Goal: Task Accomplishment & Management: Manage account settings

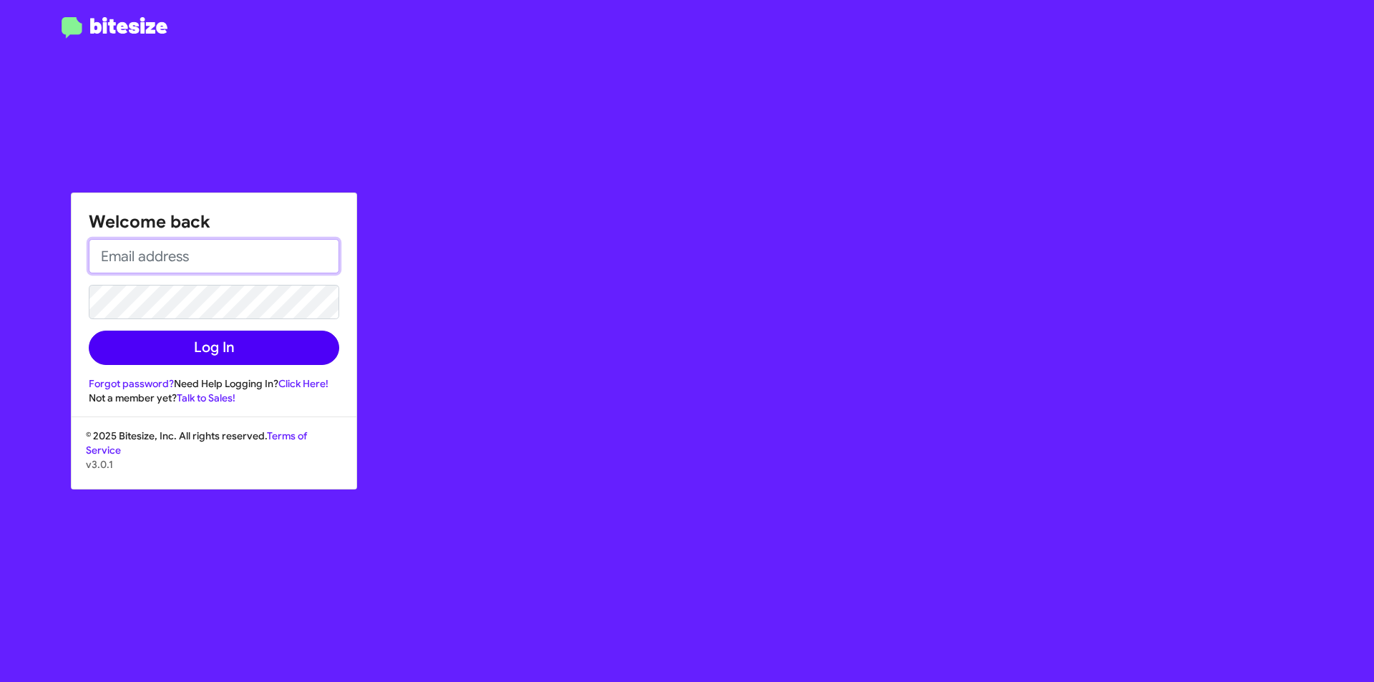
type input "[PERSON_NAME][EMAIL_ADDRESS][DOMAIN_NAME]"
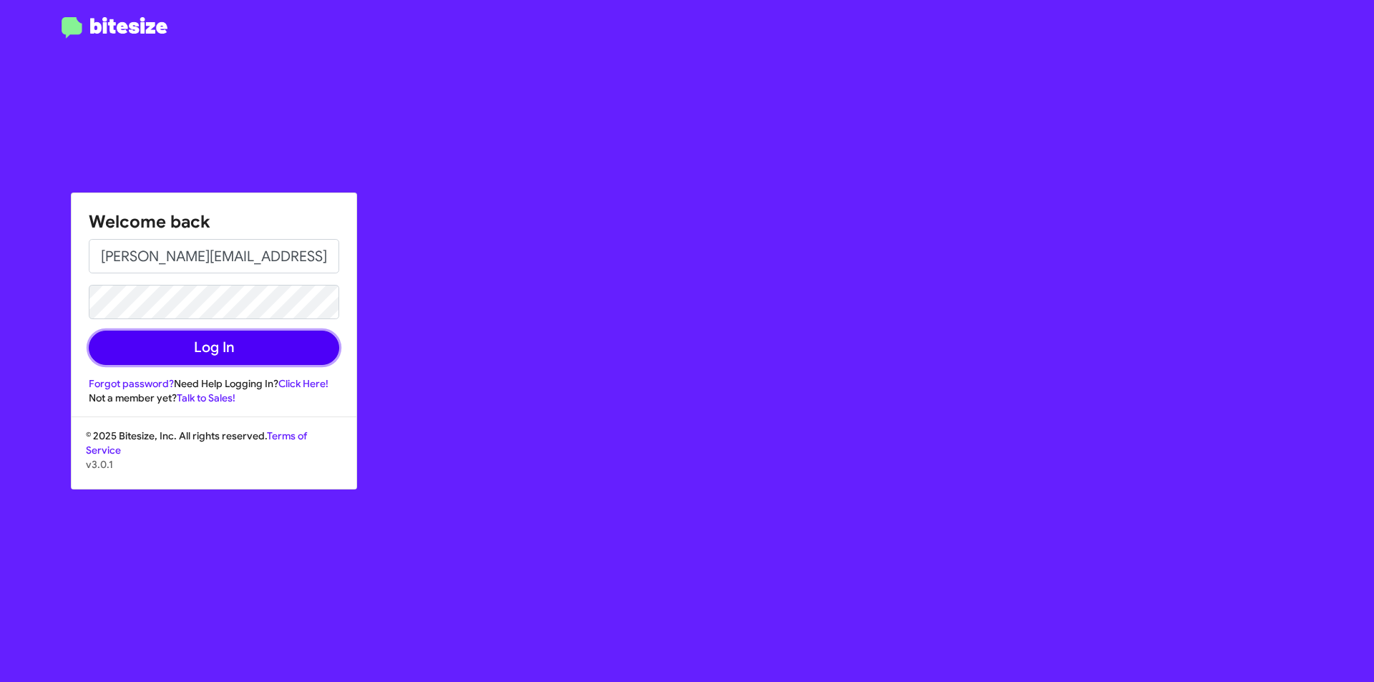
click at [185, 354] on button "Log In" at bounding box center [214, 348] width 251 height 34
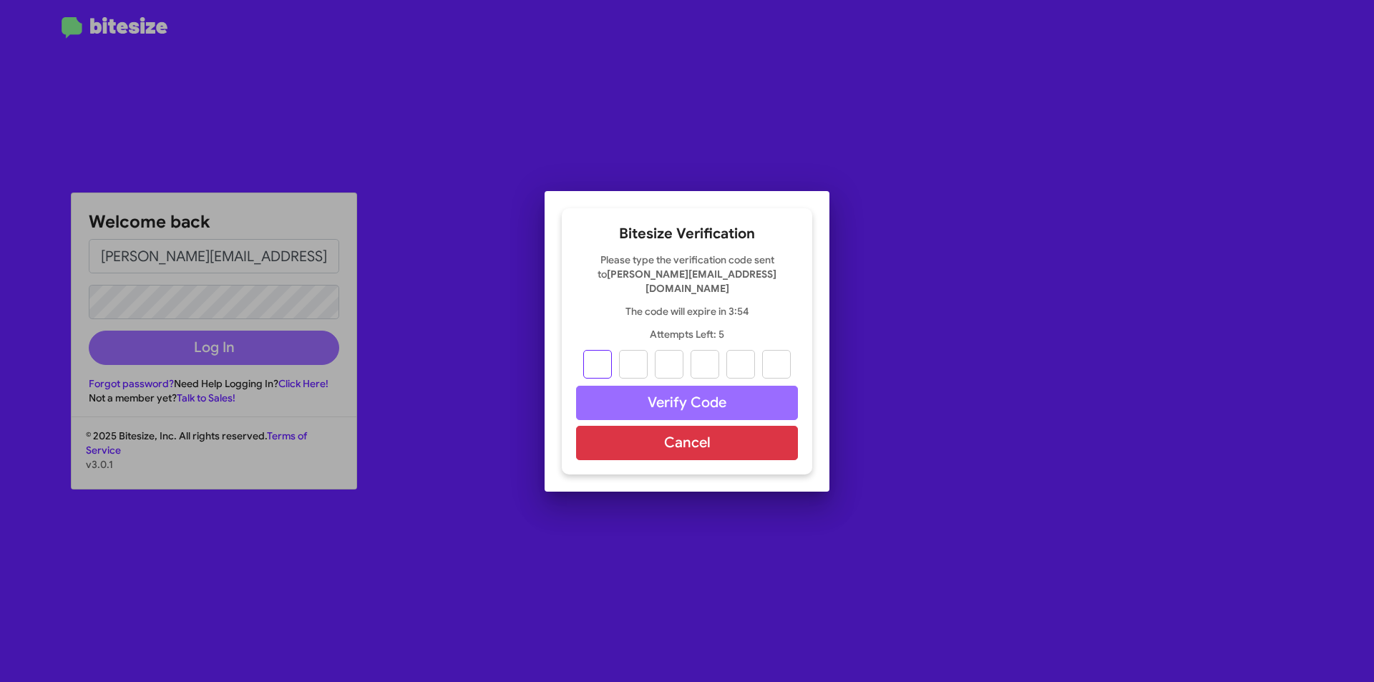
click at [594, 362] on input "text" at bounding box center [597, 364] width 29 height 29
type input "2"
type input "3"
type input "7"
type input "3"
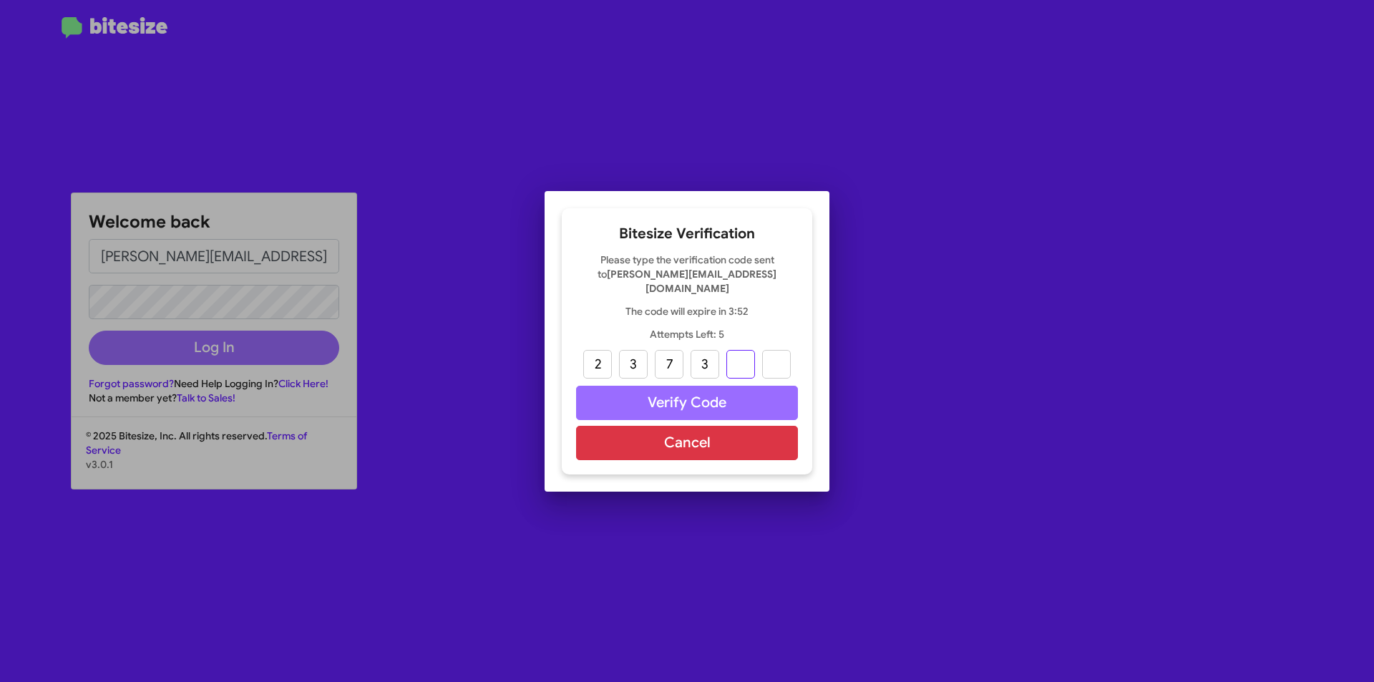
type input "6"
type input "2"
click at [595, 361] on input "2" at bounding box center [597, 364] width 29 height 29
click at [597, 363] on input "2" at bounding box center [597, 364] width 29 height 29
click at [601, 366] on input "2" at bounding box center [597, 364] width 29 height 29
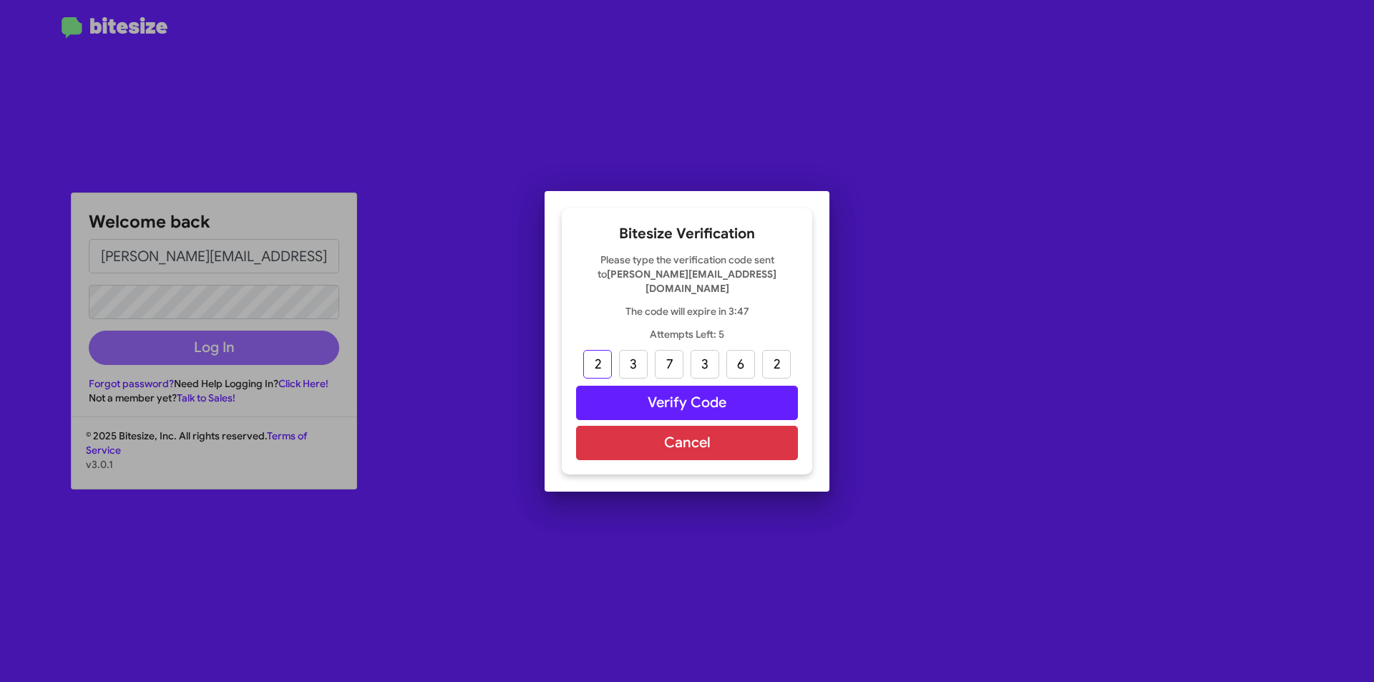
click at [601, 366] on input "2" at bounding box center [597, 364] width 29 height 29
click at [702, 358] on input "3" at bounding box center [705, 364] width 29 height 29
click at [708, 355] on input "3" at bounding box center [705, 364] width 29 height 29
click at [708, 355] on input "text" at bounding box center [705, 364] width 29 height 29
type input "6"
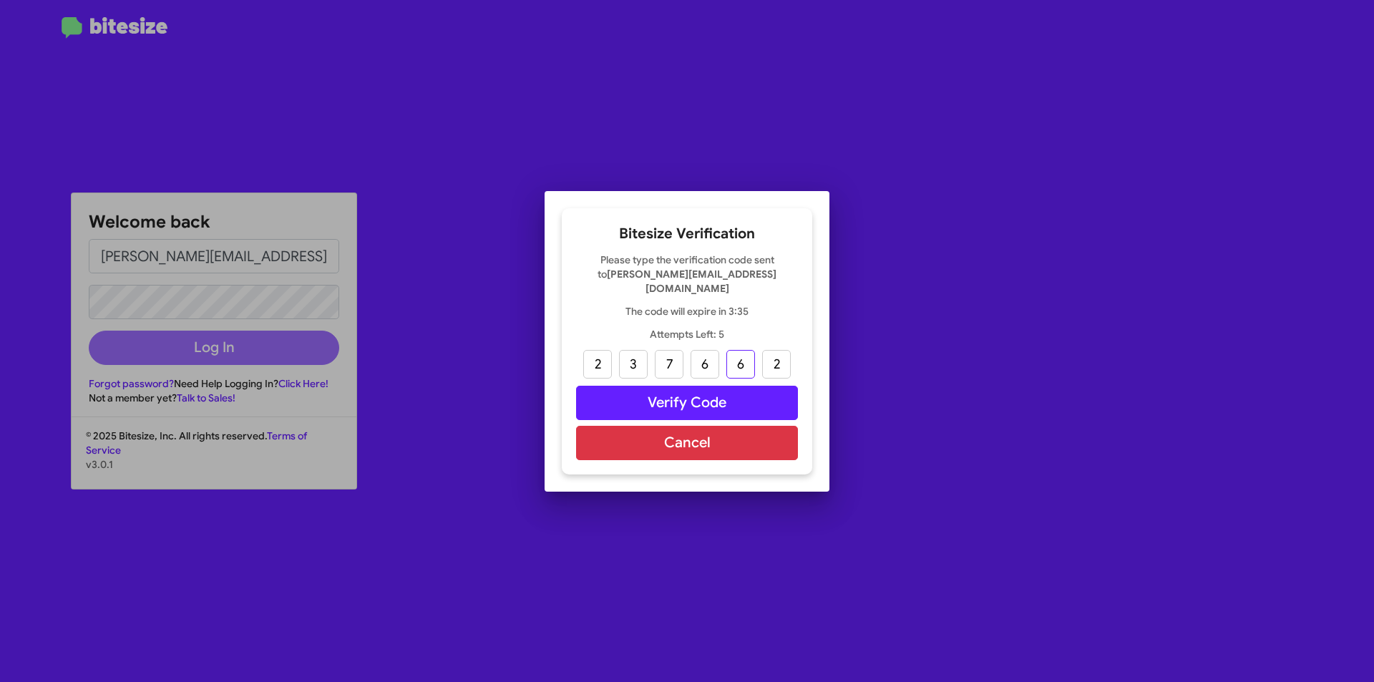
type input "2"
click at [776, 359] on input "text" at bounding box center [776, 364] width 29 height 29
type input "0"
click at [709, 401] on button "Verify Code" at bounding box center [687, 403] width 222 height 34
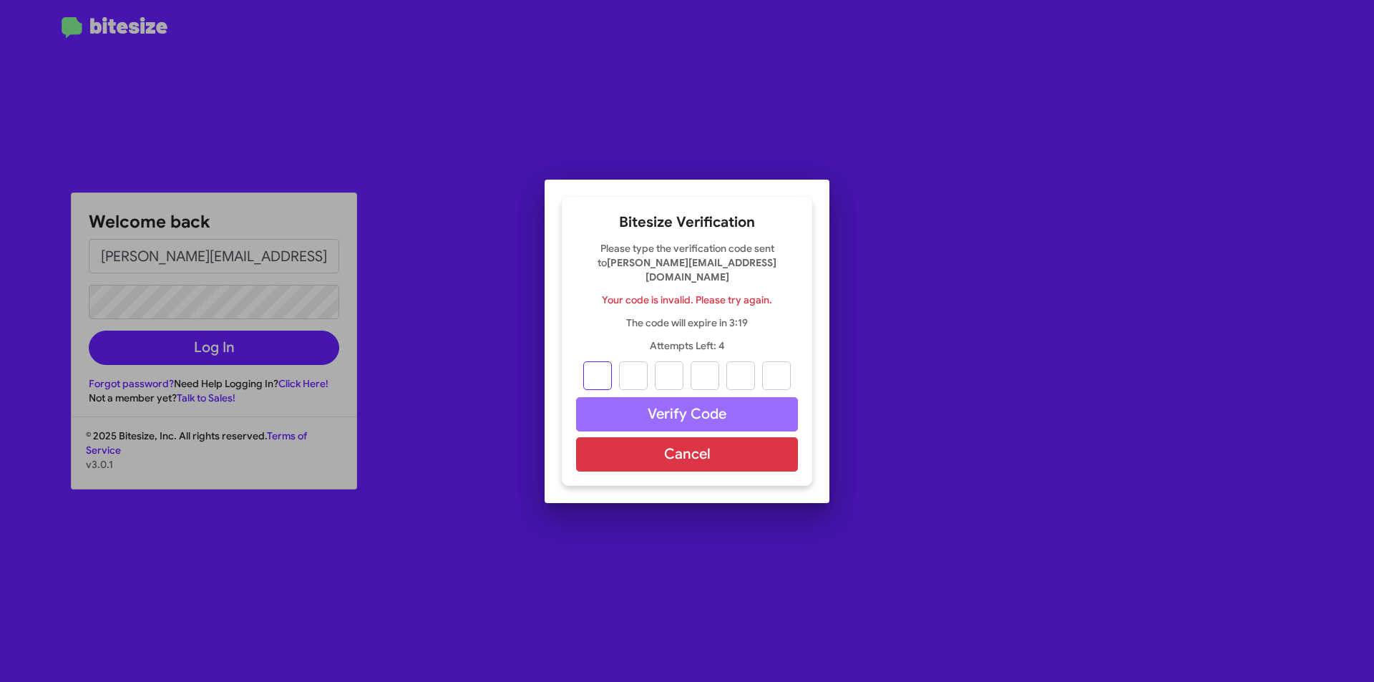
type input "2"
type input "3"
type input "7"
type input "6"
type input "2"
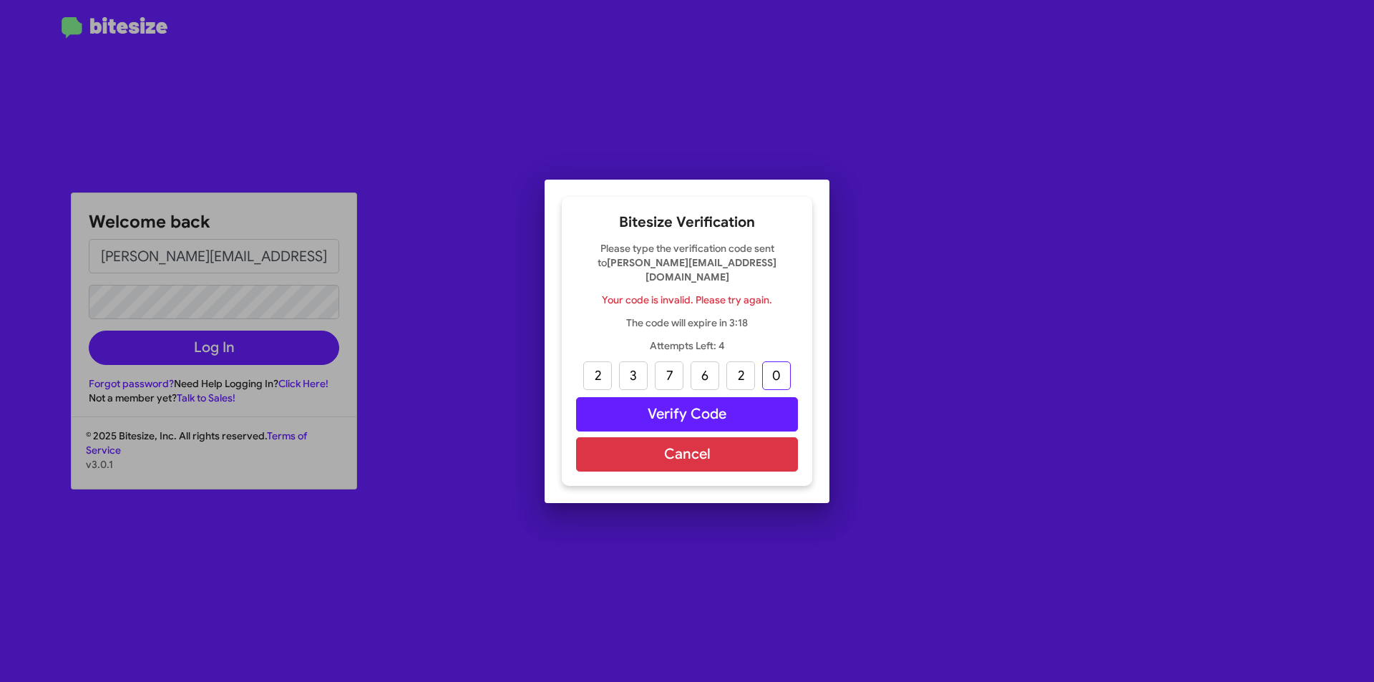
type input "0"
click at [655, 404] on button "Verify Code" at bounding box center [687, 414] width 222 height 34
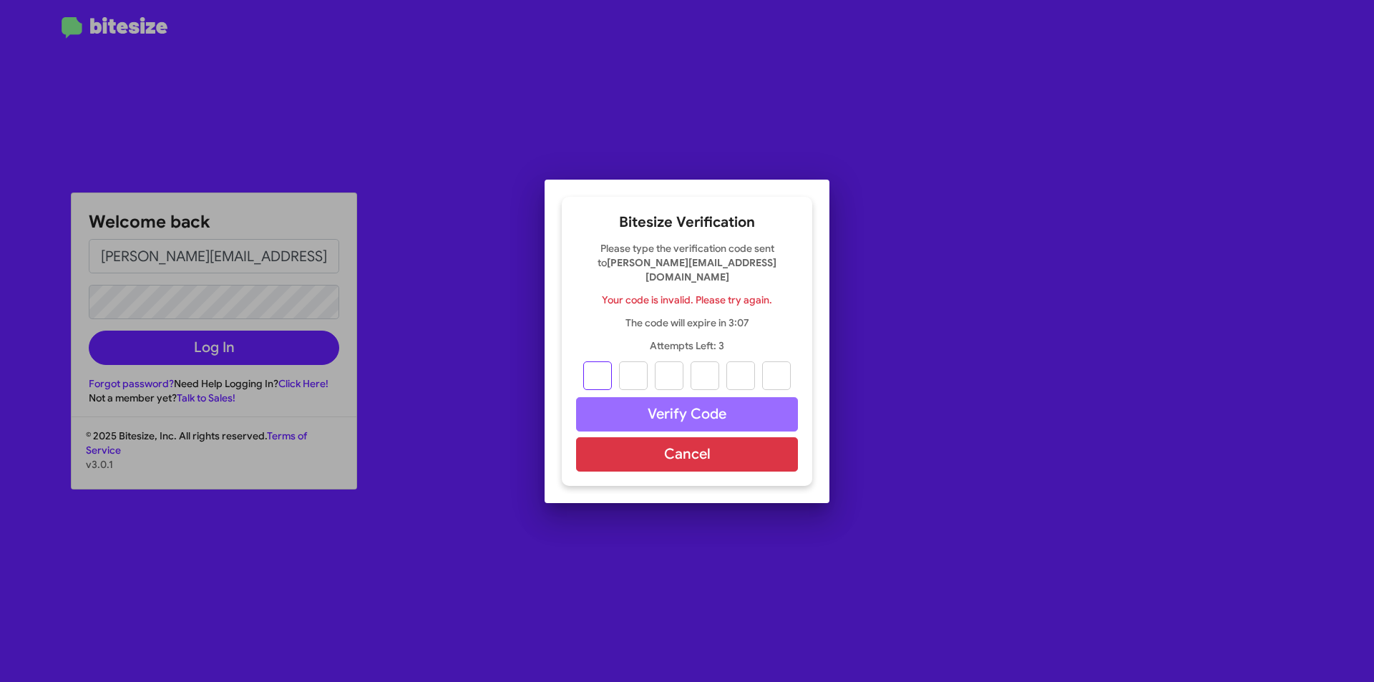
type input "2"
type input "3"
type input "7"
type input "6"
type input "2"
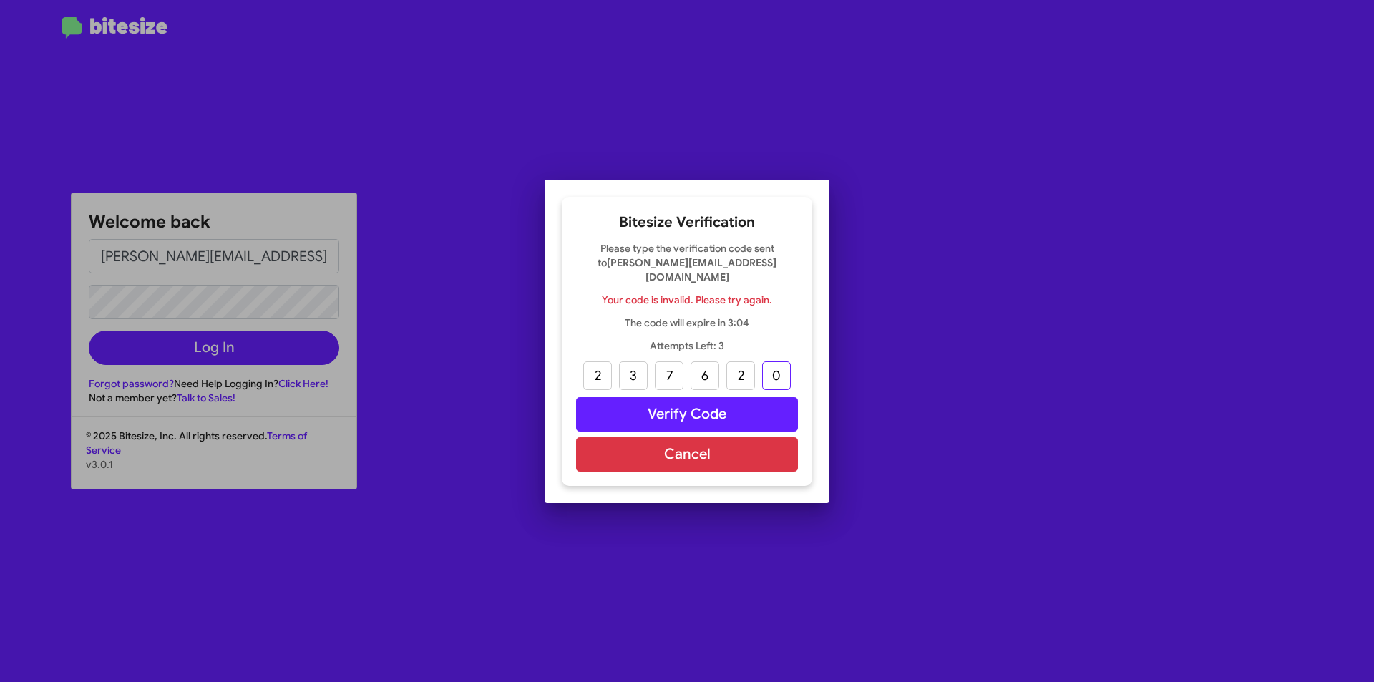
type input "0"
click at [688, 409] on button "Verify Code" at bounding box center [687, 414] width 222 height 34
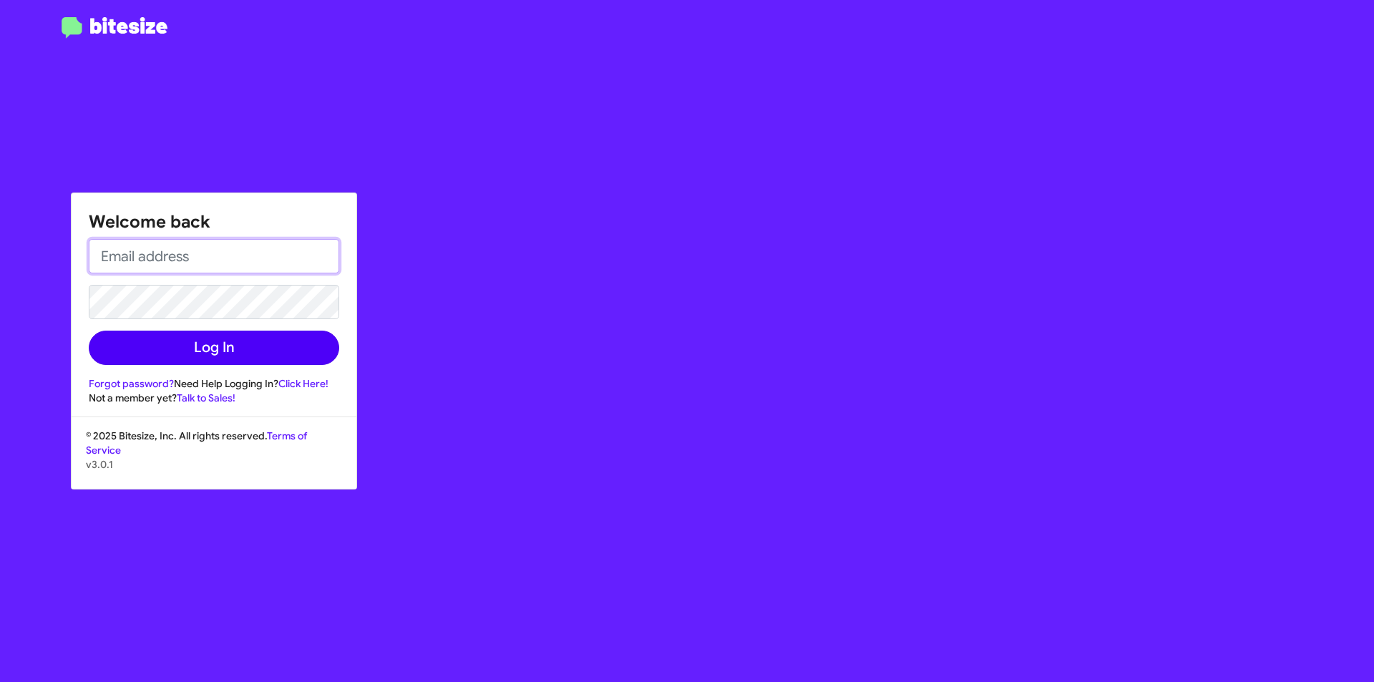
type input "[PERSON_NAME][EMAIL_ADDRESS][DOMAIN_NAME]"
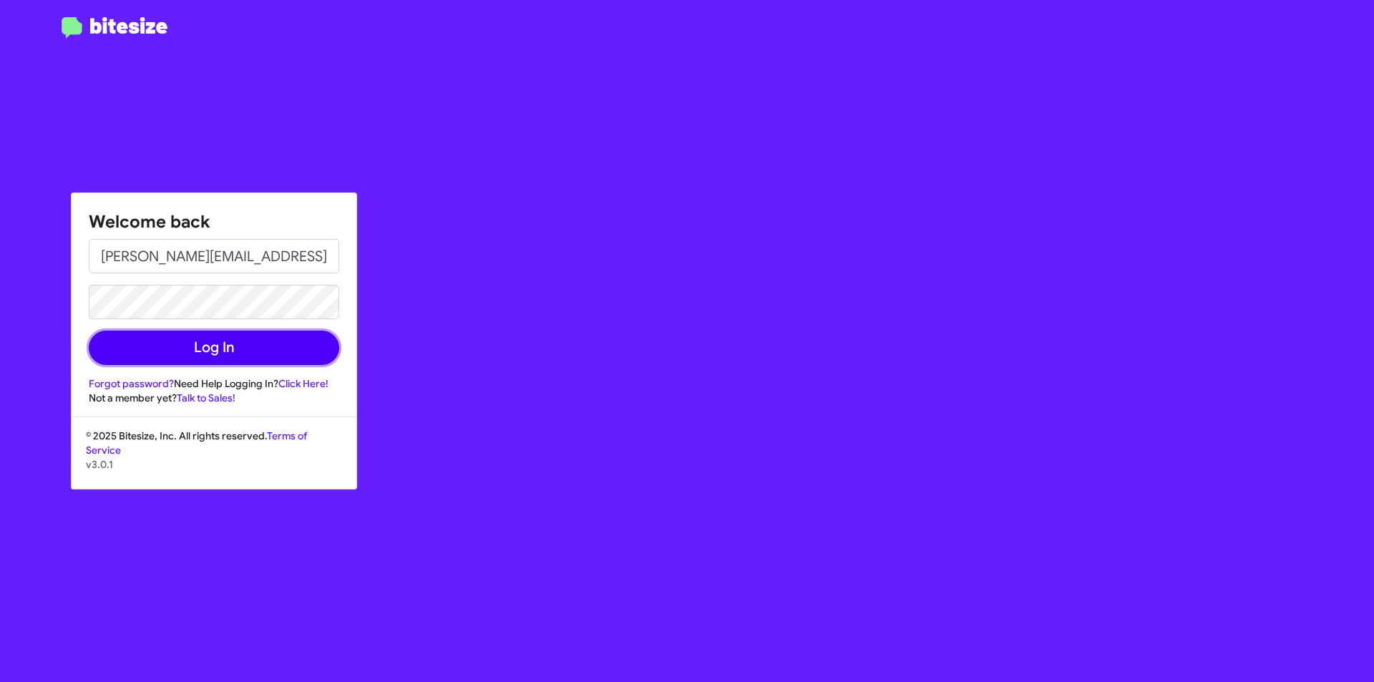
click at [288, 346] on button "Log In" at bounding box center [214, 348] width 251 height 34
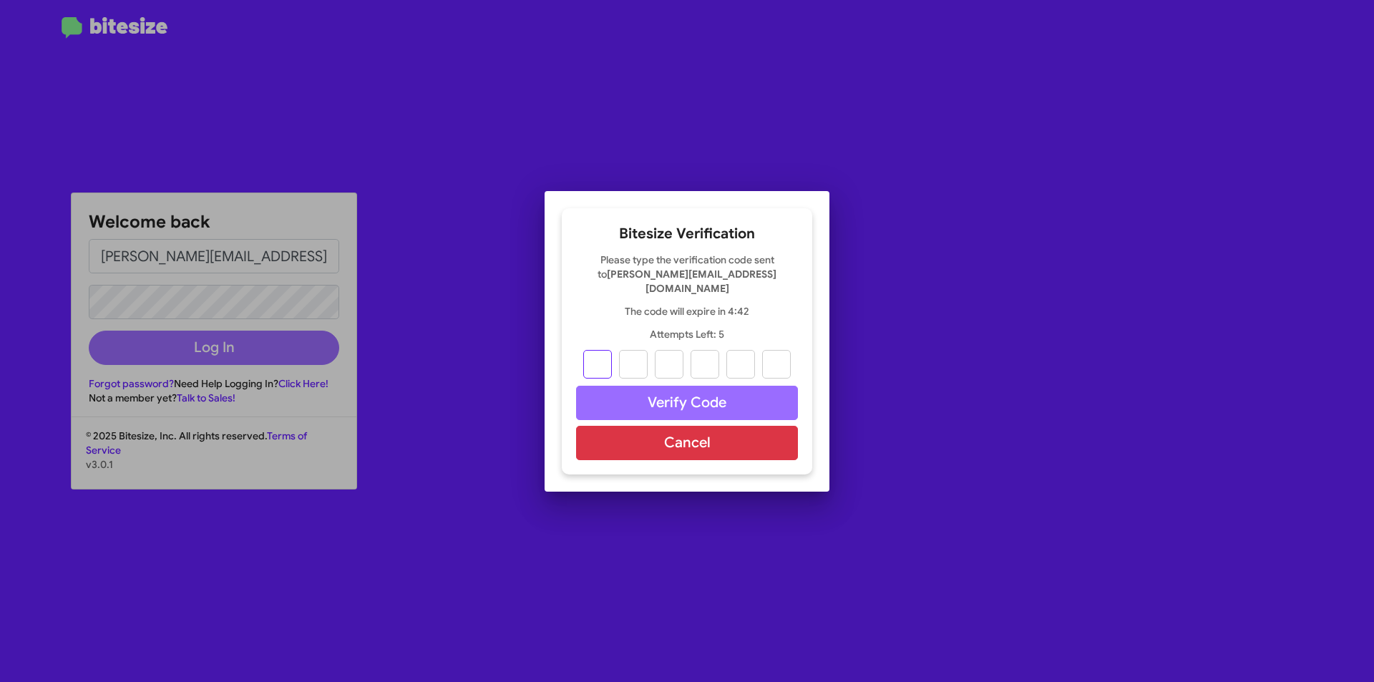
type input "1"
type input "3"
type input "1"
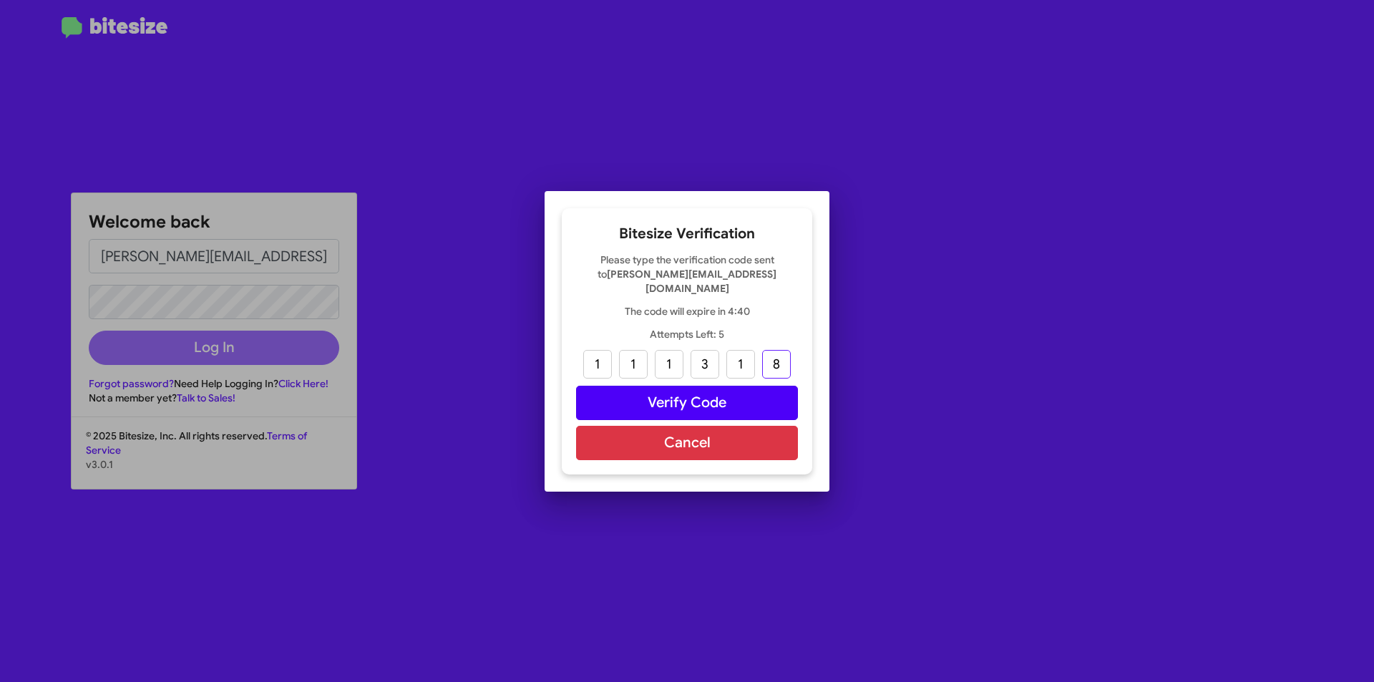
type input "8"
click at [656, 393] on button "Verify Code" at bounding box center [687, 403] width 222 height 34
